Goal: Navigation & Orientation: Understand site structure

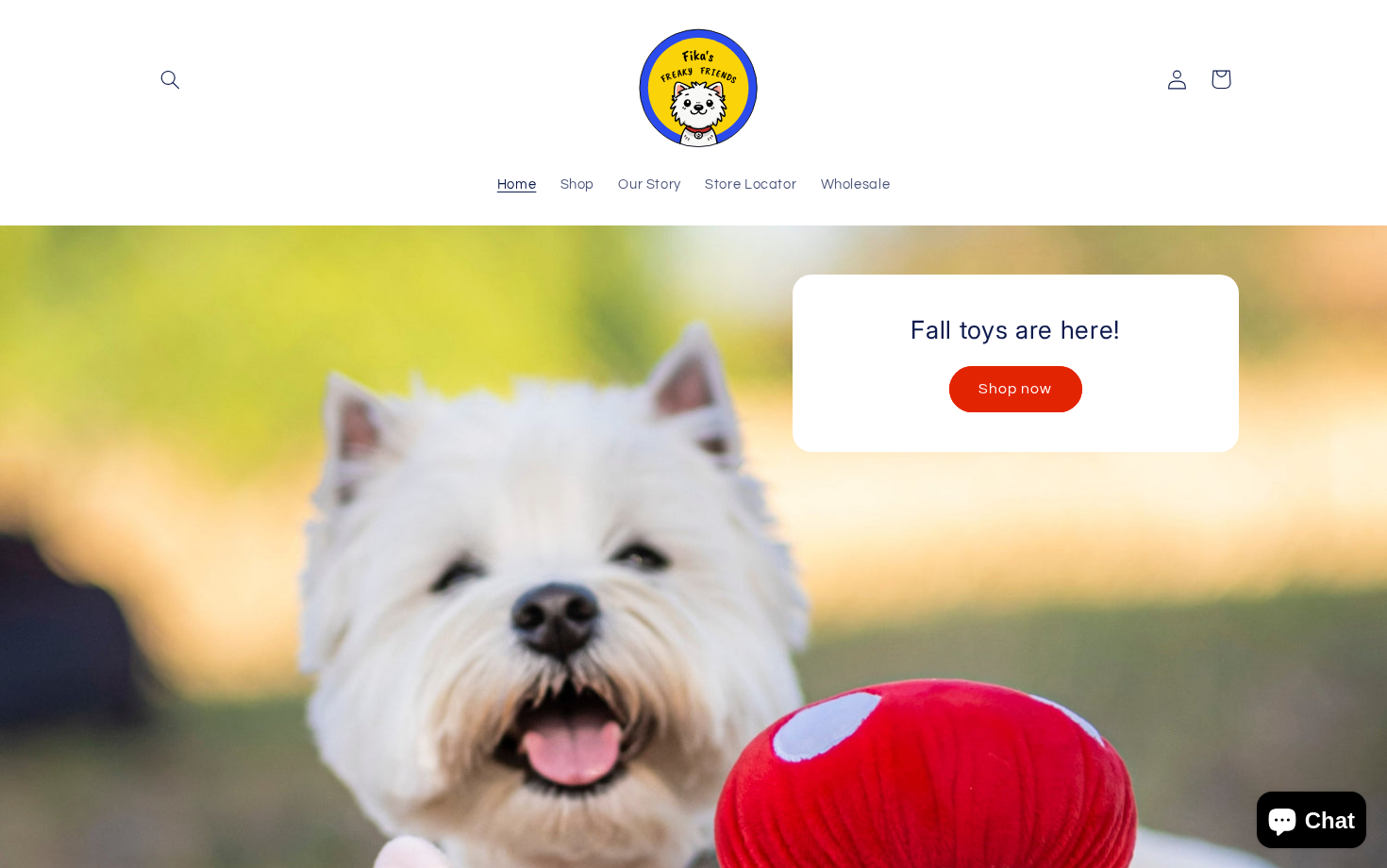
scroll to position [100, 0]
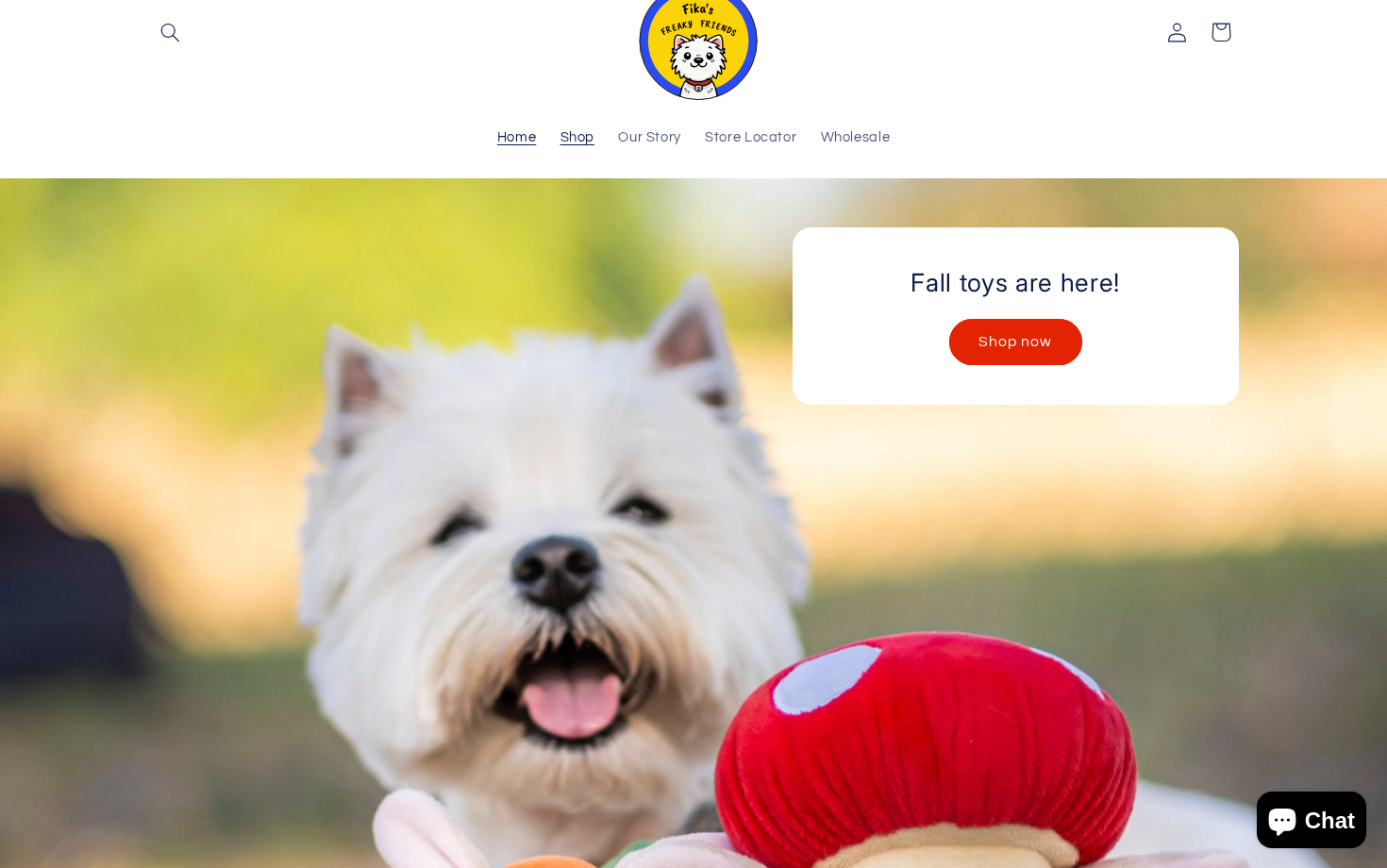
click at [581, 138] on span "Shop" at bounding box center [578, 138] width 35 height 18
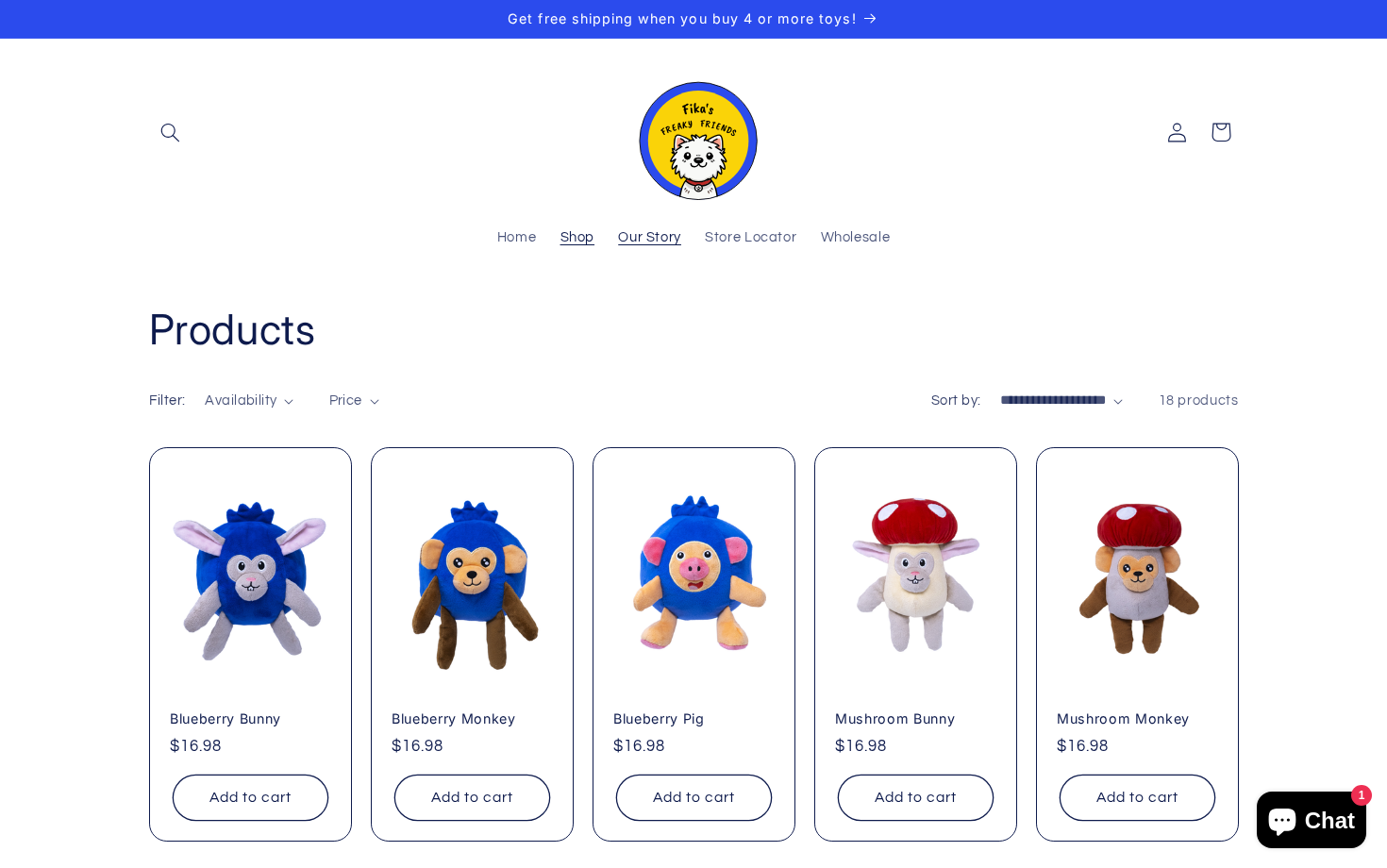
click at [653, 252] on link "Our Story" at bounding box center [650, 238] width 87 height 41
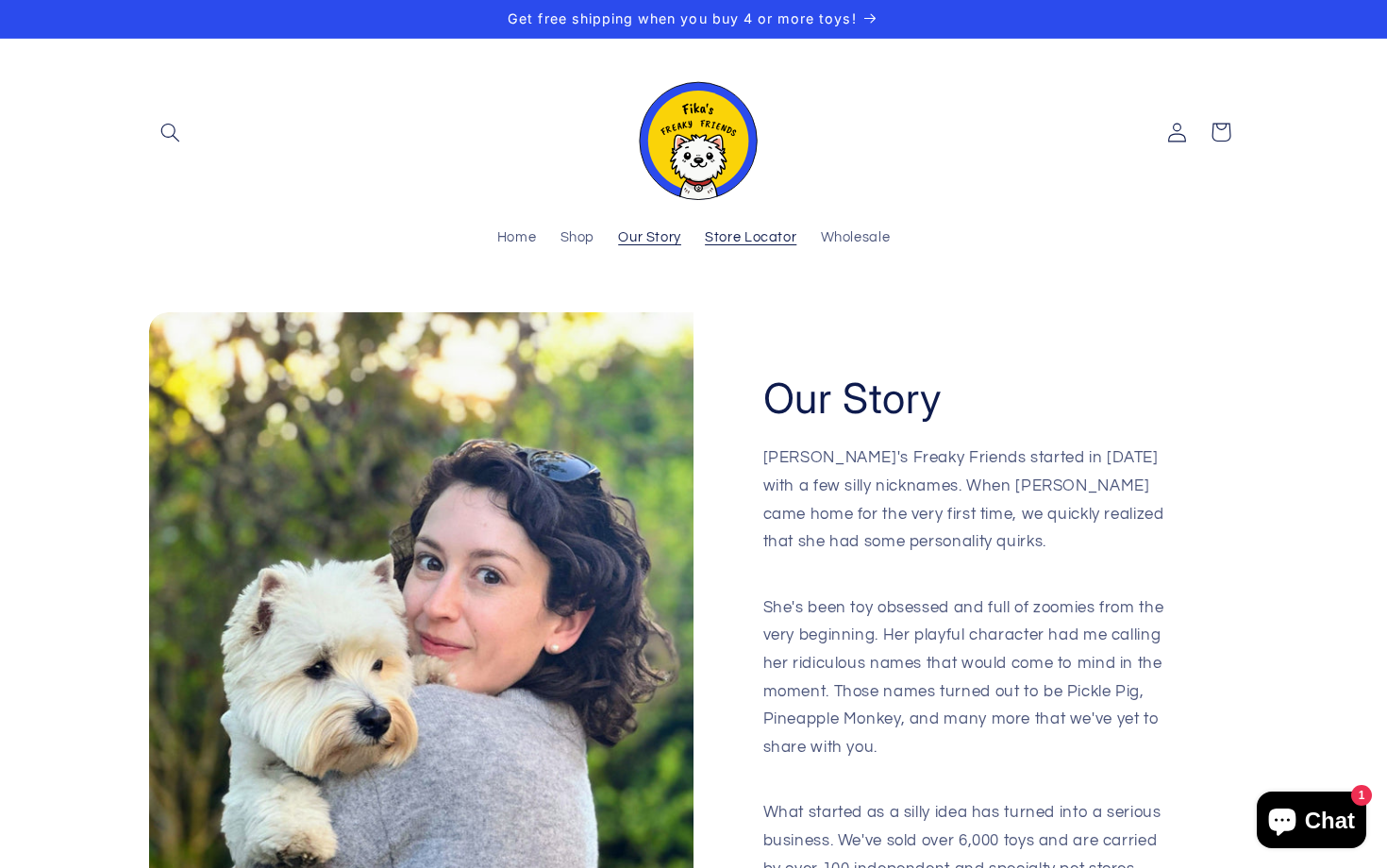
click at [739, 237] on span "Store Locator" at bounding box center [750, 238] width 92 height 18
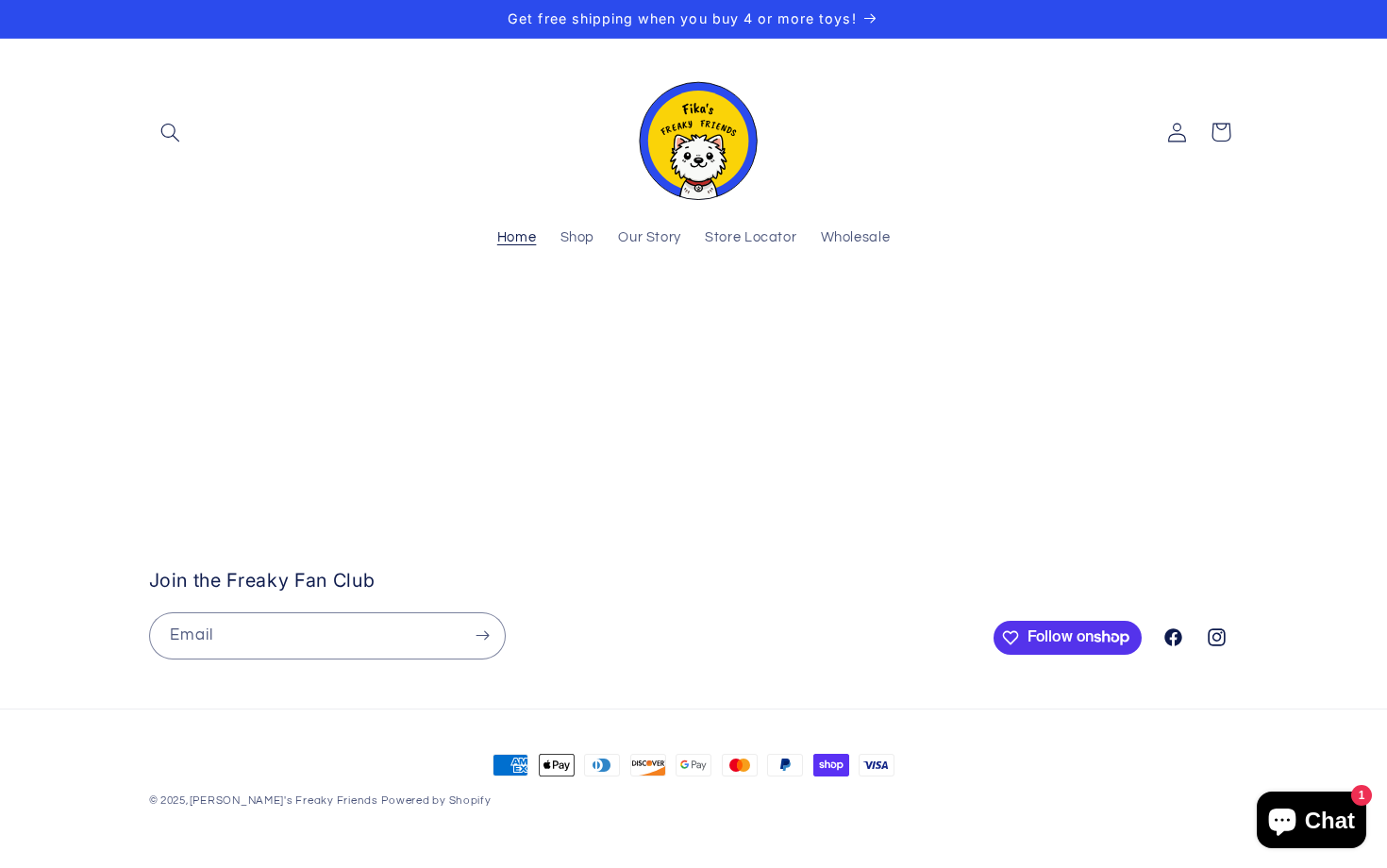
click at [524, 238] on span "Home" at bounding box center [517, 238] width 40 height 18
